Goal: Check status: Check status

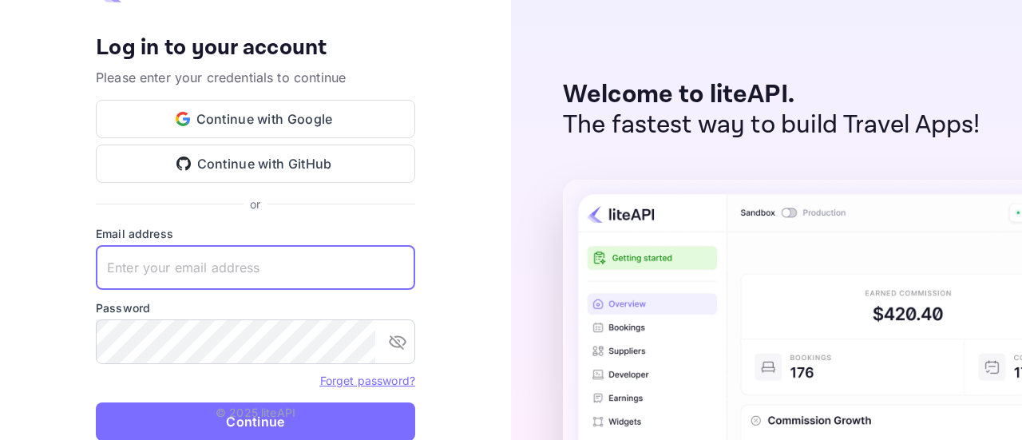
click at [259, 268] on input "text" at bounding box center [255, 267] width 319 height 45
click at [266, 263] on input "text" at bounding box center [255, 267] width 319 height 45
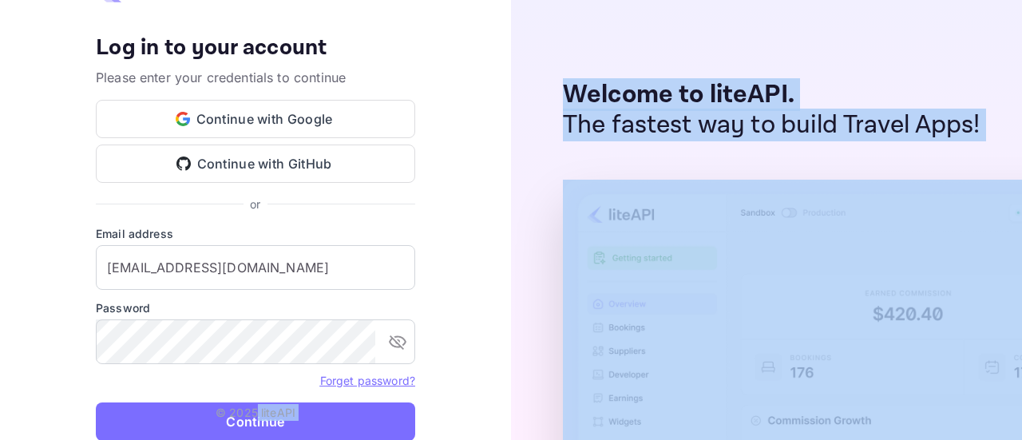
drag, startPoint x: 259, startPoint y: 414, endPoint x: 741, endPoint y: 292, distance: 497.3
click at [745, 308] on div "Your account has been created successfully, a confirmation link has been sent t…" at bounding box center [511, 220] width 1022 height 440
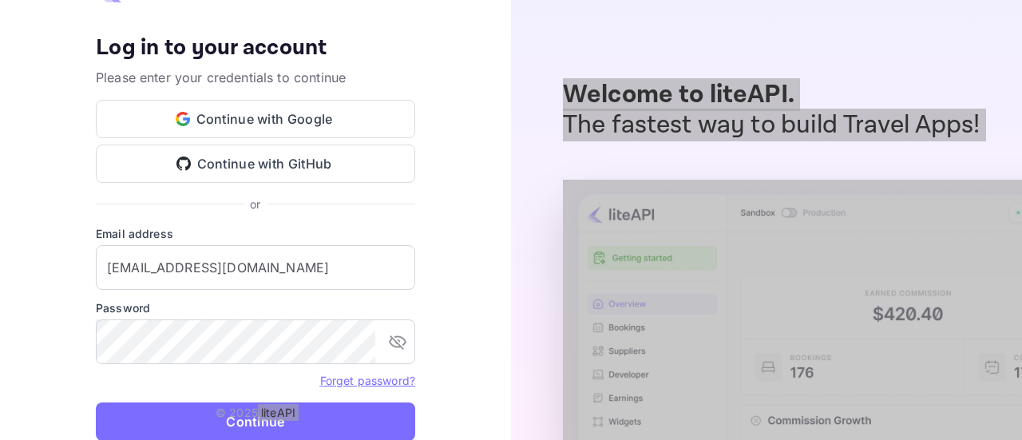
type input "[EMAIL_ADDRESS][DOMAIN_NAME]"
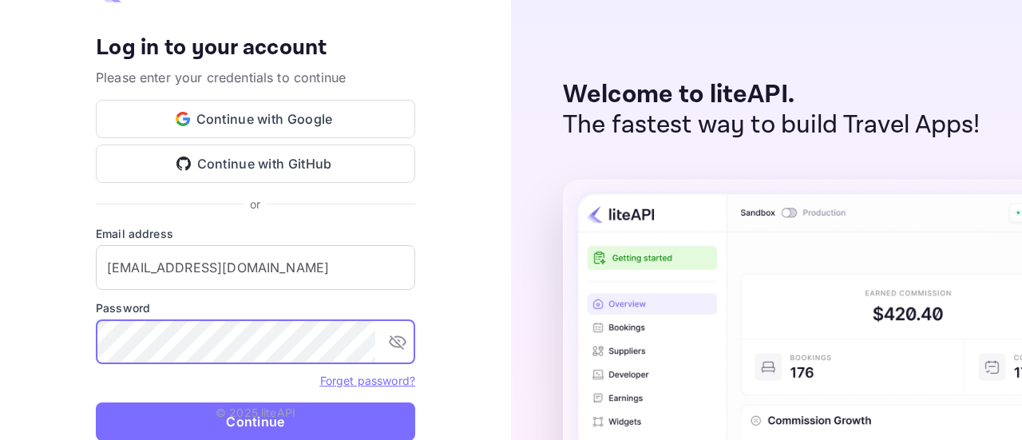
click at [283, 417] on p "© 2025 liteAPI" at bounding box center [255, 412] width 80 height 17
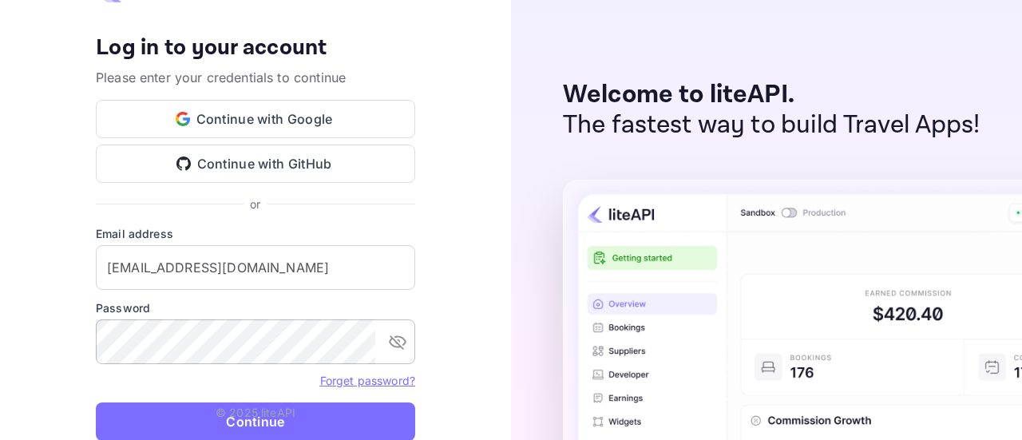
click at [393, 345] on icon "toggle password visibility" at bounding box center [397, 341] width 19 height 19
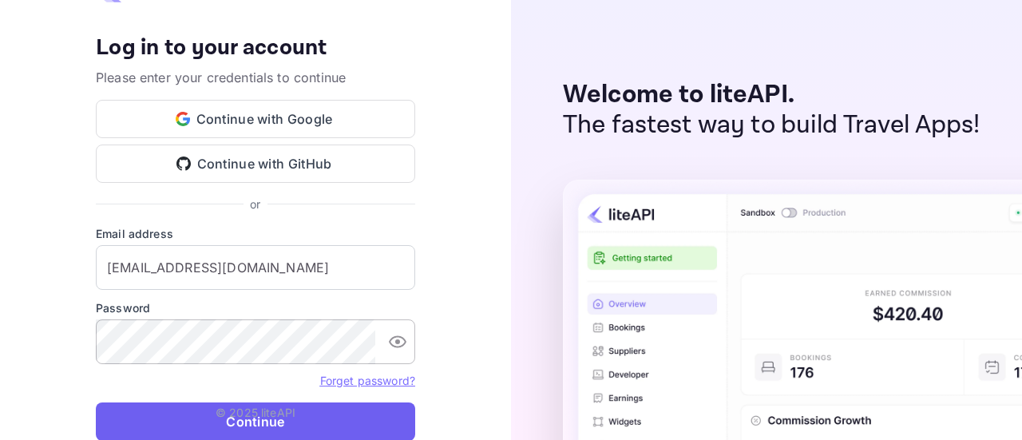
click at [266, 421] on button "Continue" at bounding box center [255, 421] width 319 height 38
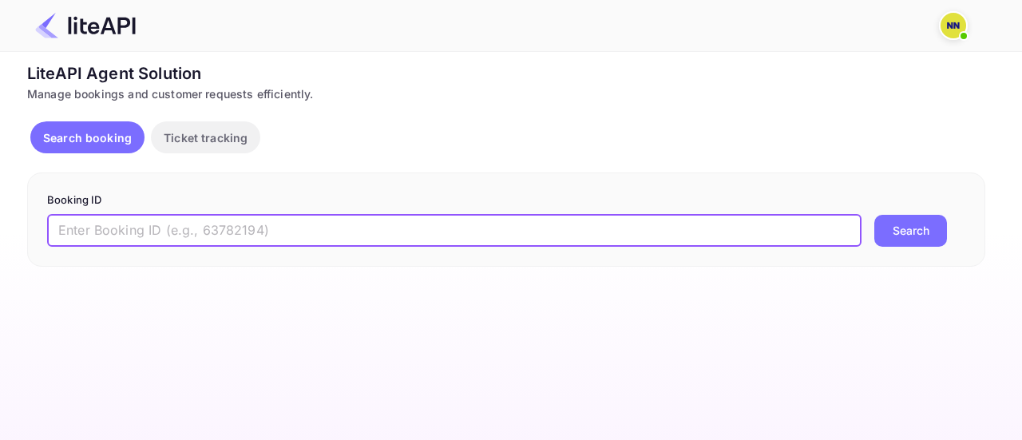
click at [441, 232] on input "text" at bounding box center [454, 231] width 814 height 32
paste input "hAIzggGZf"
type input "hAIzggGZf"
click at [897, 232] on button "Search" at bounding box center [910, 231] width 73 height 32
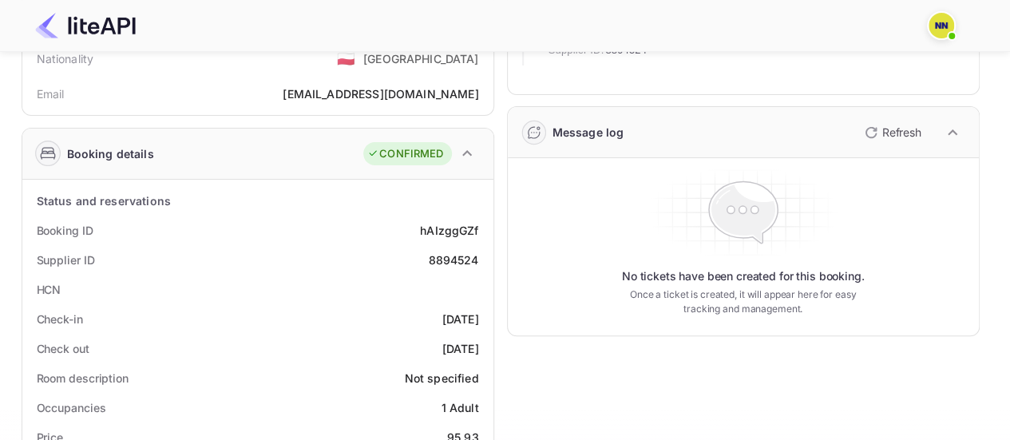
scroll to position [319, 0]
